Goal: Find specific page/section: Find specific page/section

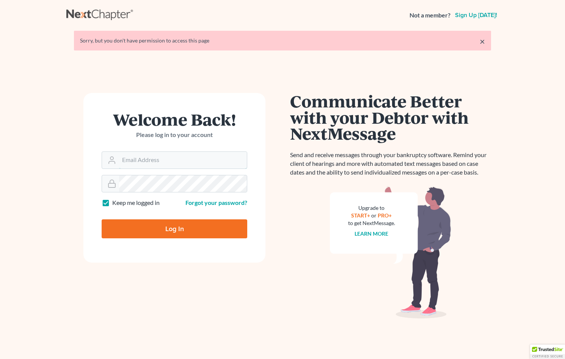
type input "tammys@4bankruptcy.com"
click at [196, 233] on input "Log In" at bounding box center [175, 228] width 146 height 19
type input "Thinking..."
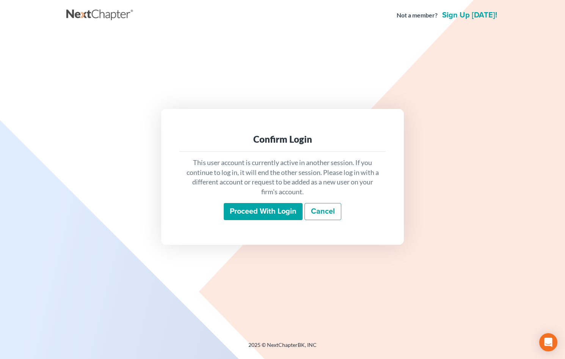
click at [254, 210] on input "Proceed with login" at bounding box center [263, 211] width 79 height 17
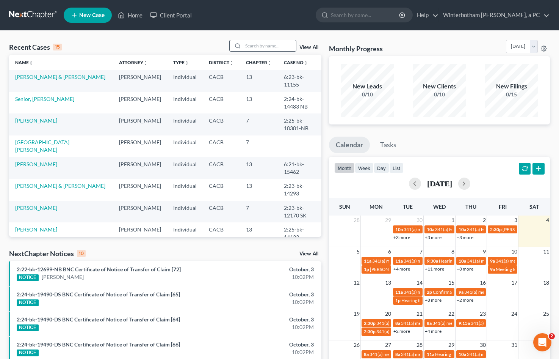
click at [269, 46] on input "search" at bounding box center [269, 45] width 53 height 11
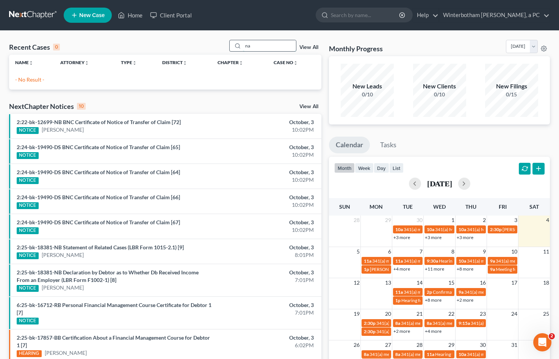
type input "n"
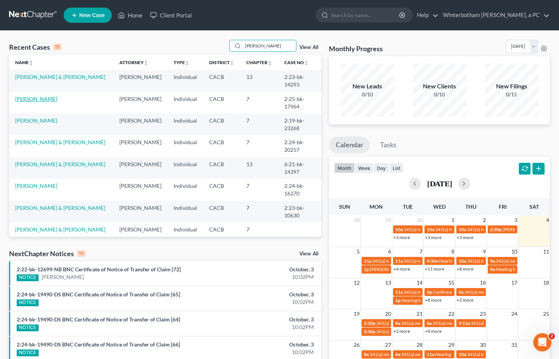
type input "sanchez"
click at [45, 96] on link "Sanchez, Maria" at bounding box center [36, 99] width 42 height 6
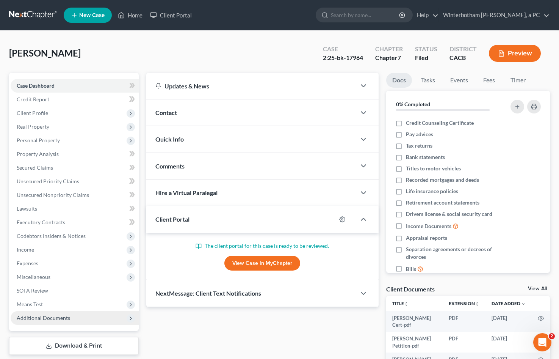
click at [86, 318] on span "Additional Documents" at bounding box center [75, 318] width 128 height 14
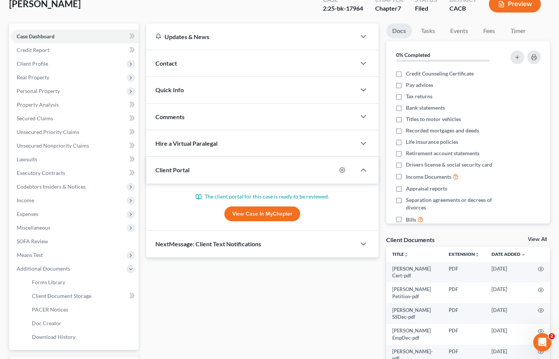
scroll to position [130, 0]
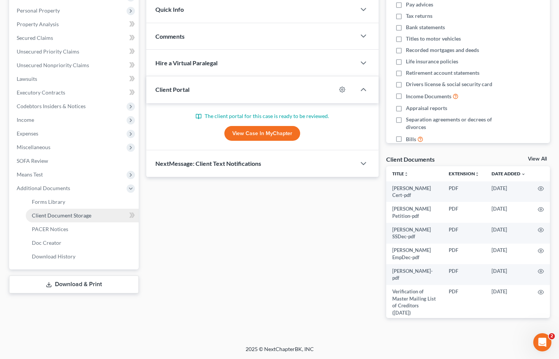
click at [49, 216] on span "Client Document Storage" at bounding box center [62, 215] width 60 height 6
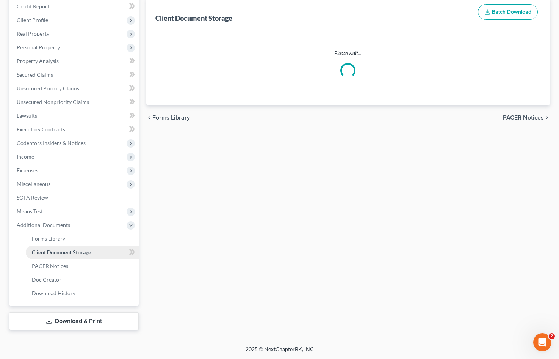
scroll to position [64, 0]
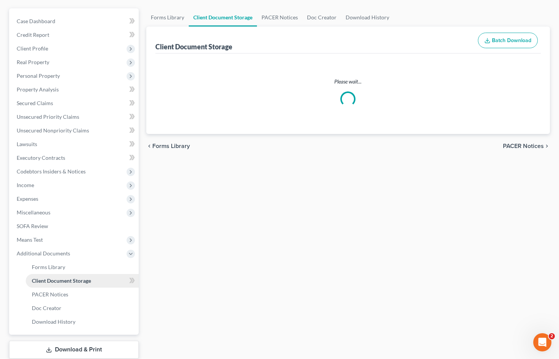
select select "30"
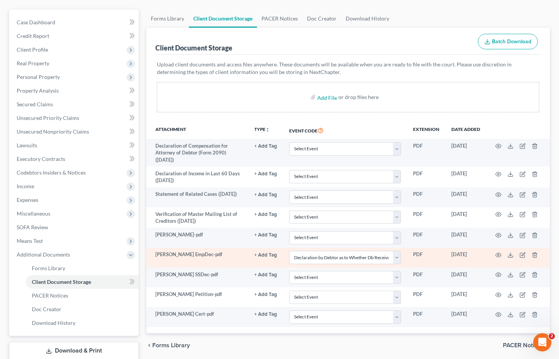
scroll to position [93, 0]
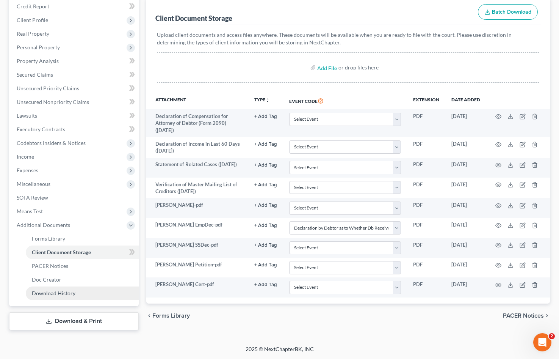
click at [63, 292] on span "Download History" at bounding box center [54, 293] width 44 height 6
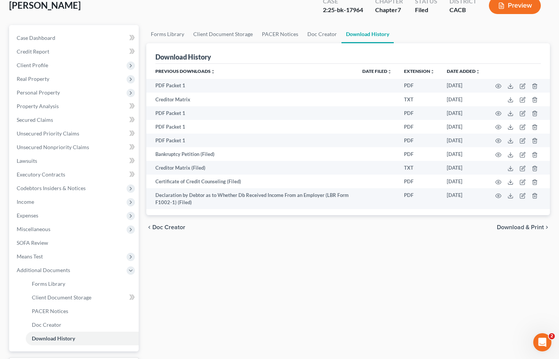
scroll to position [93, 0]
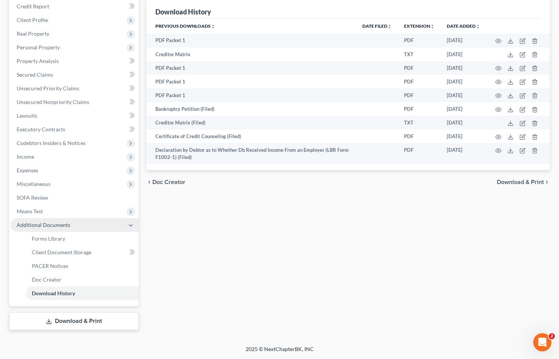
click at [64, 223] on span "Additional Documents" at bounding box center [43, 224] width 53 height 6
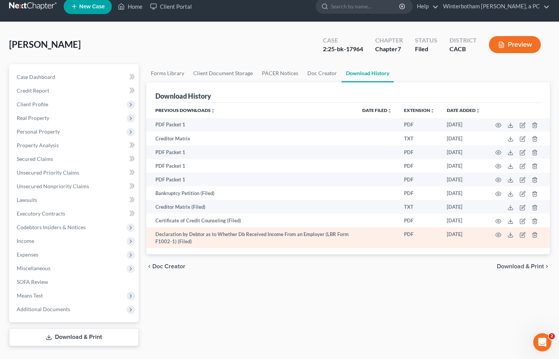
scroll to position [0, 0]
